Goal: Check status: Check status

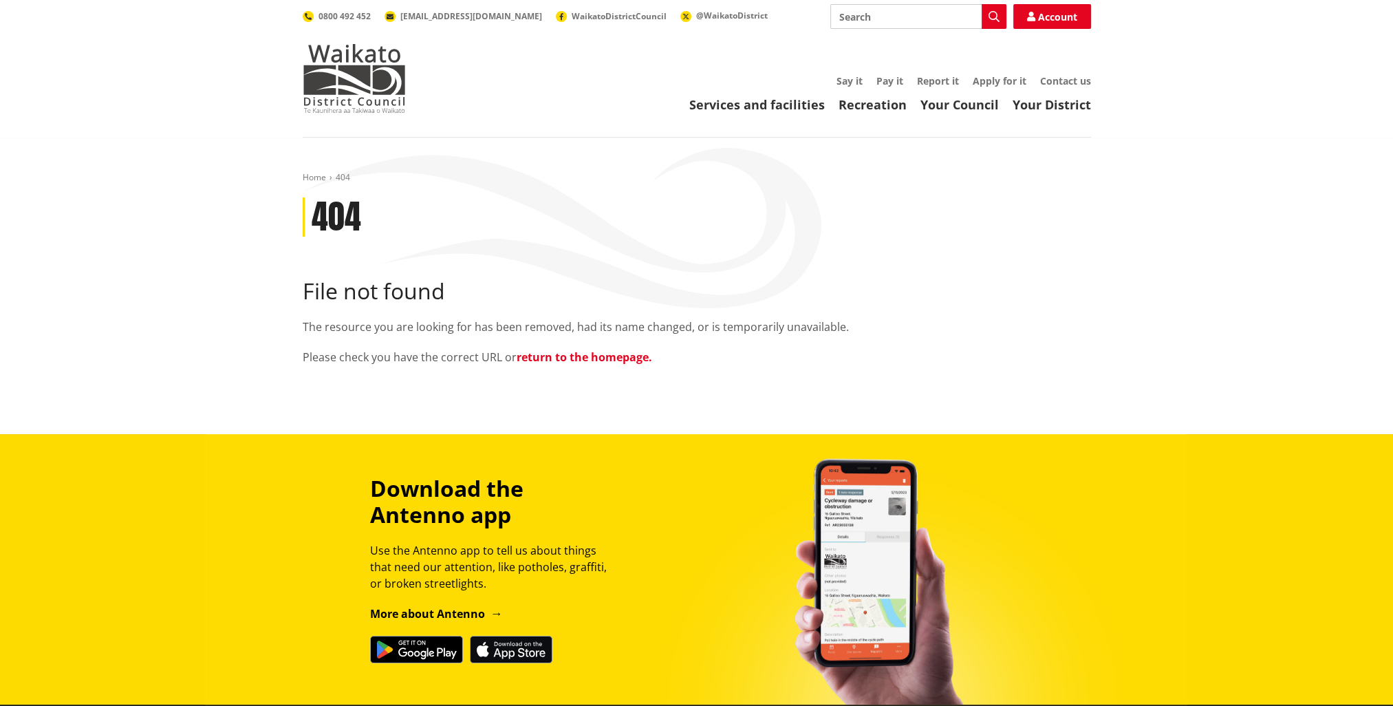
click at [607, 353] on link "return to the homepage." at bounding box center [584, 356] width 135 height 15
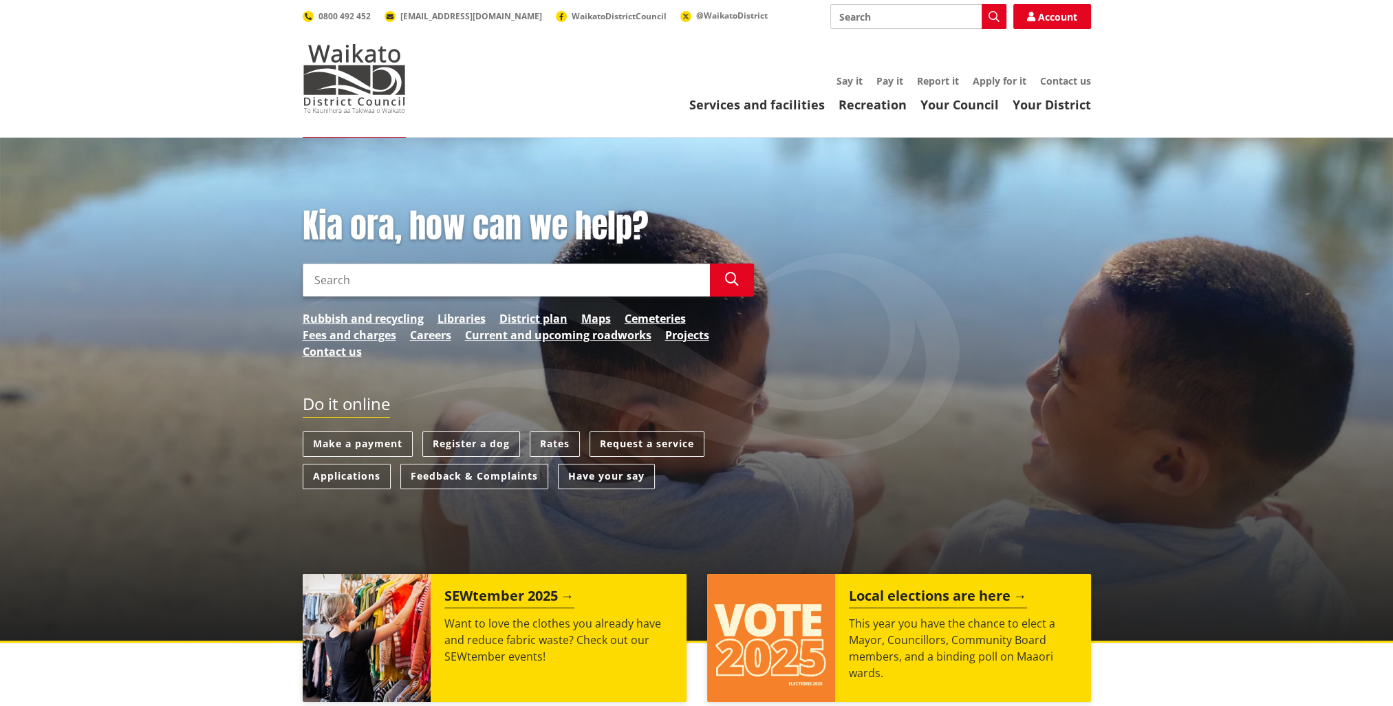
click at [360, 276] on input "Search" at bounding box center [506, 279] width 407 height 33
click at [739, 279] on button "Search" at bounding box center [732, 279] width 44 height 33
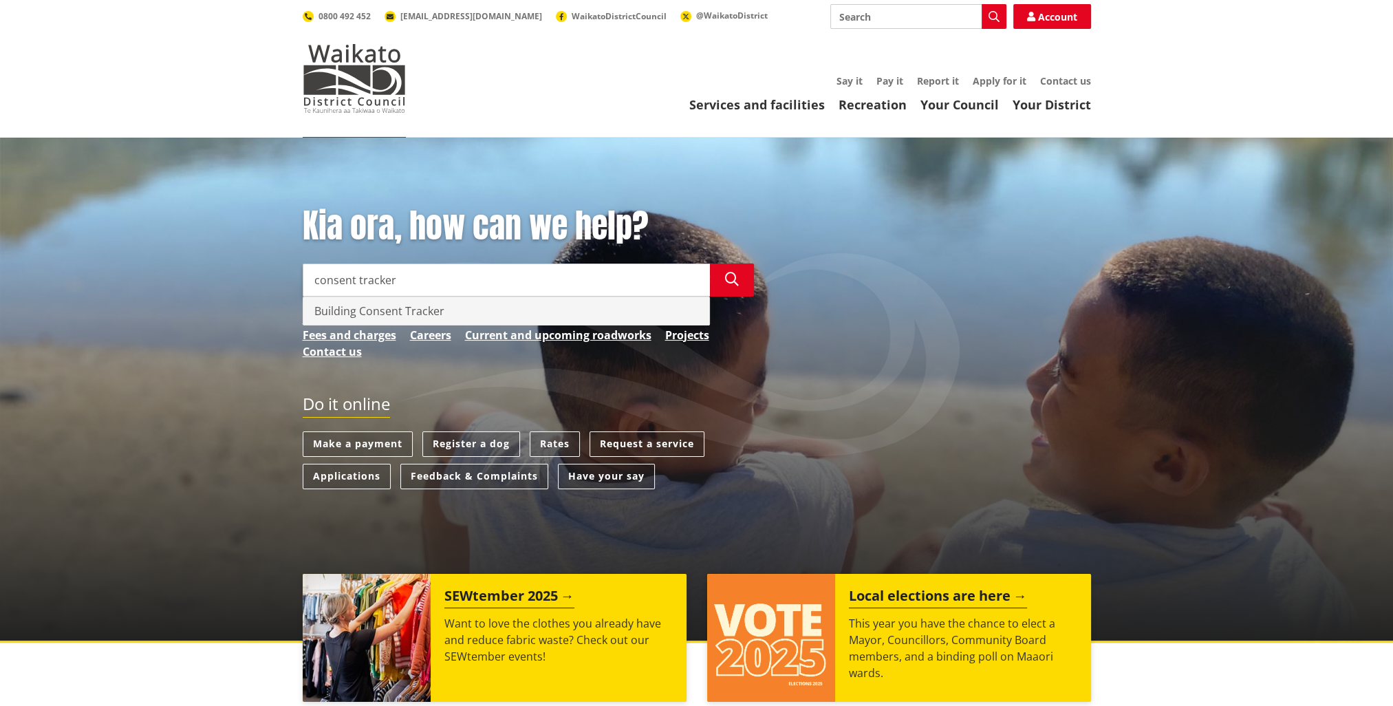
click at [409, 309] on div "Building Consent Tracker" at bounding box center [506, 311] width 406 height 28
type input "Building Consent Tracker"
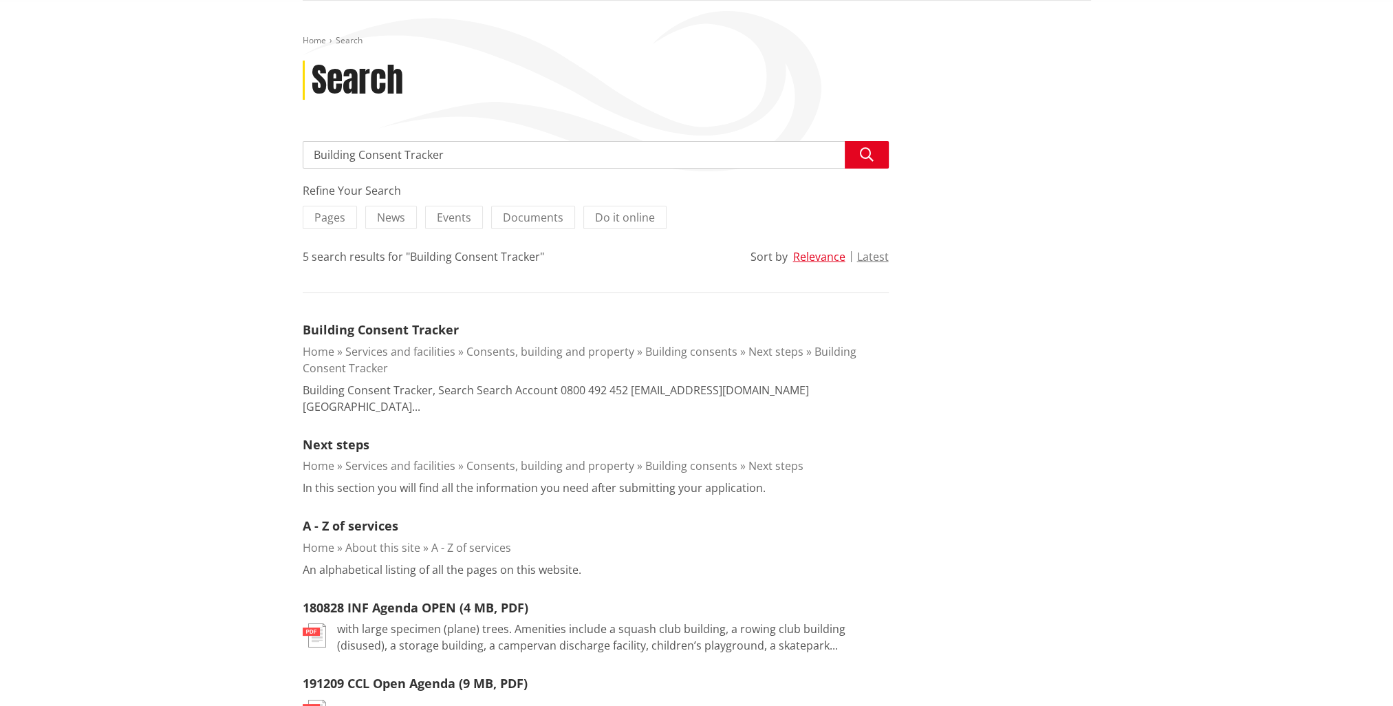
scroll to position [138, 0]
click at [371, 318] on div "Refine Your Search Pages News Events Documents Do it online 5 search results fo…" at bounding box center [596, 452] width 586 height 541
click at [418, 329] on link "Building Consent Tracker" at bounding box center [381, 328] width 156 height 17
click at [391, 322] on link "Building Consent Tracker" at bounding box center [381, 328] width 156 height 17
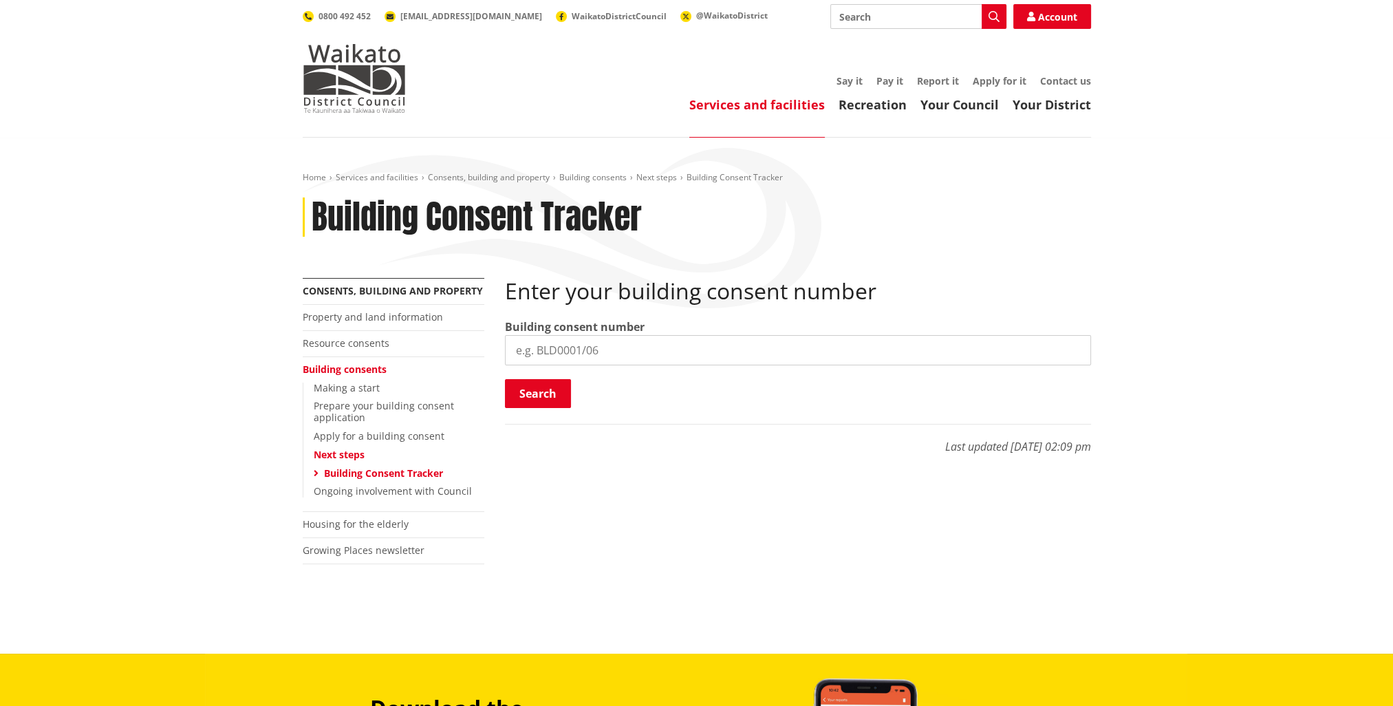
click at [611, 350] on input "search" at bounding box center [798, 350] width 586 height 30
type input "BLD0144/26"
click at [542, 395] on button "Search" at bounding box center [538, 393] width 66 height 29
